Goal: Find specific page/section: Find specific page/section

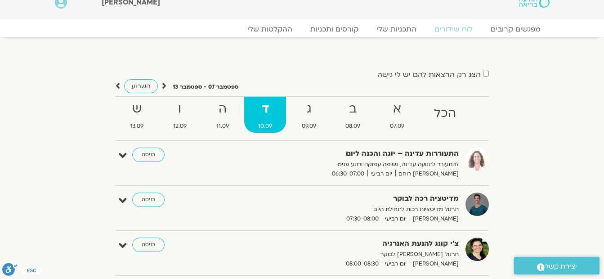
scroll to position [6, 0]
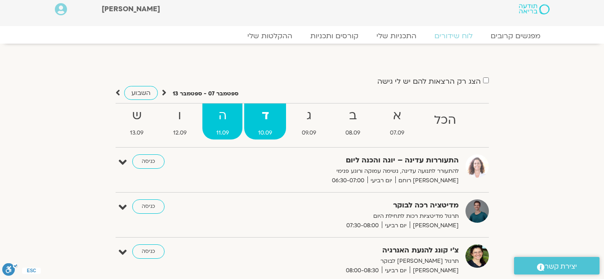
click at [229, 124] on strong "ה" at bounding box center [222, 116] width 40 height 20
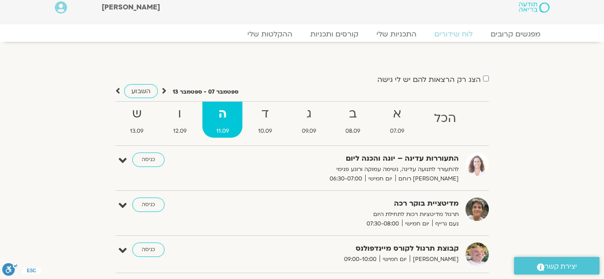
scroll to position [0, 0]
